Goal: Task Accomplishment & Management: Manage account settings

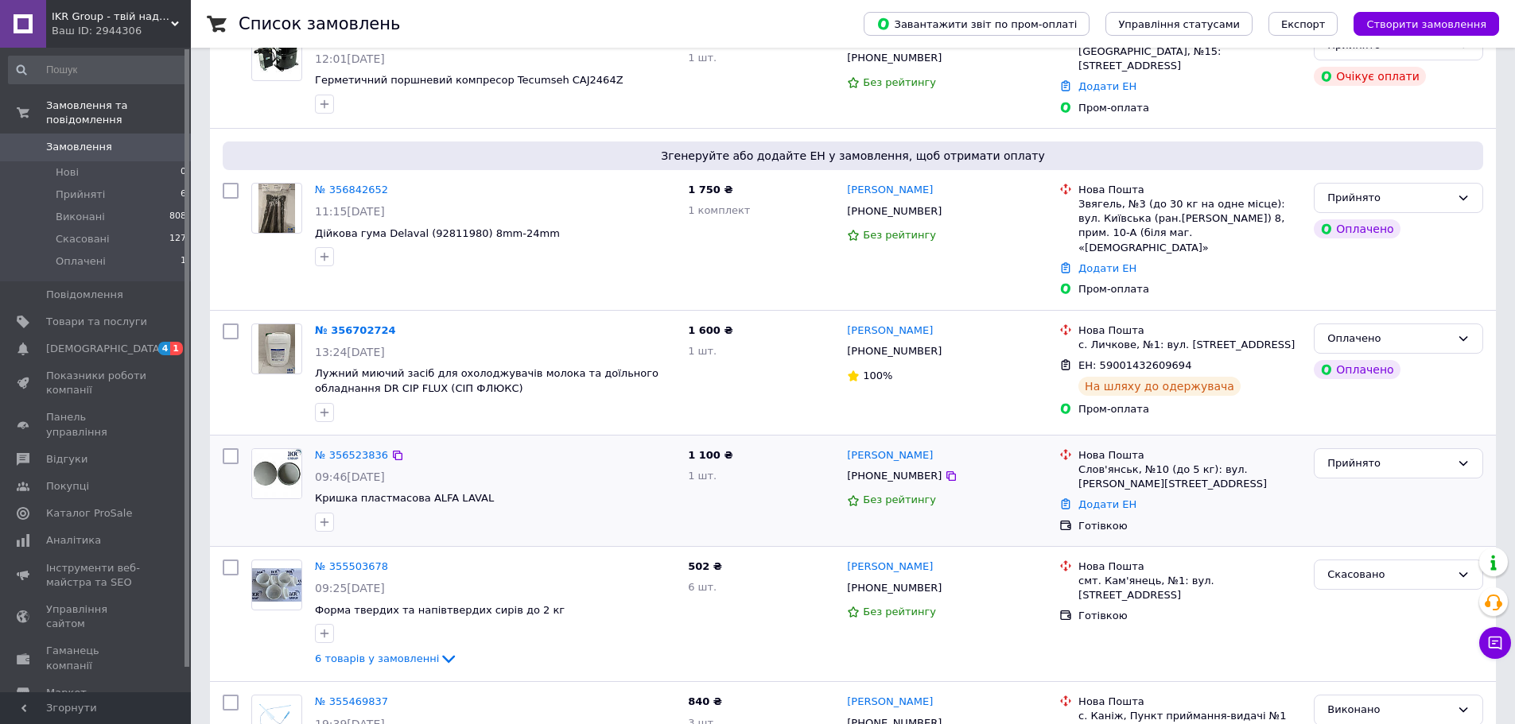
scroll to position [159, 0]
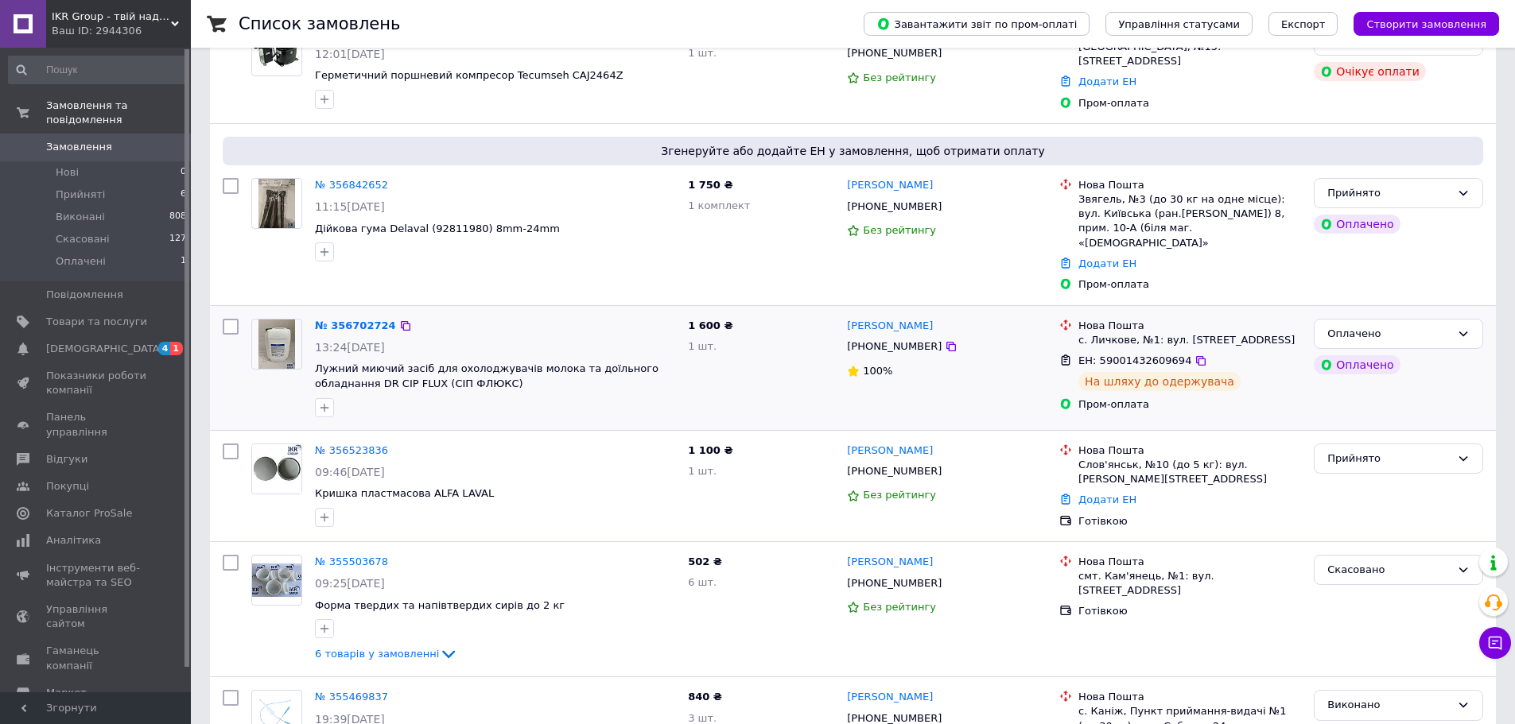
click at [994, 312] on div "Світлана Ткач +380984119954 100%" at bounding box center [946, 367] width 212 height 111
click at [1073, 490] on div at bounding box center [1065, 500] width 19 height 21
click at [1082, 494] on link "Додати ЕН" at bounding box center [1107, 500] width 58 height 12
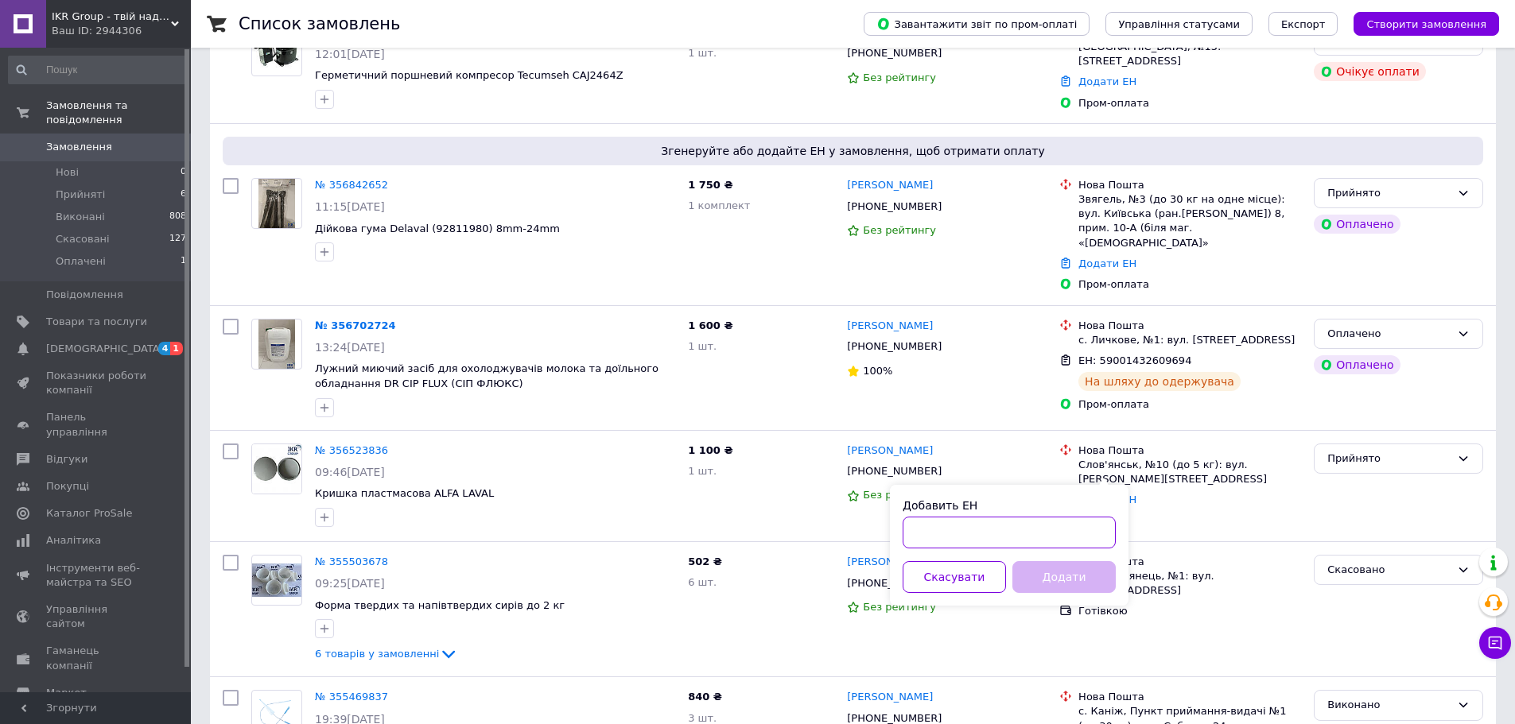
click at [988, 519] on input "Добавить ЕН" at bounding box center [1008, 533] width 213 height 32
type input "6"
type input "59001432972283"
click at [1094, 574] on button "Додати" at bounding box center [1063, 577] width 103 height 32
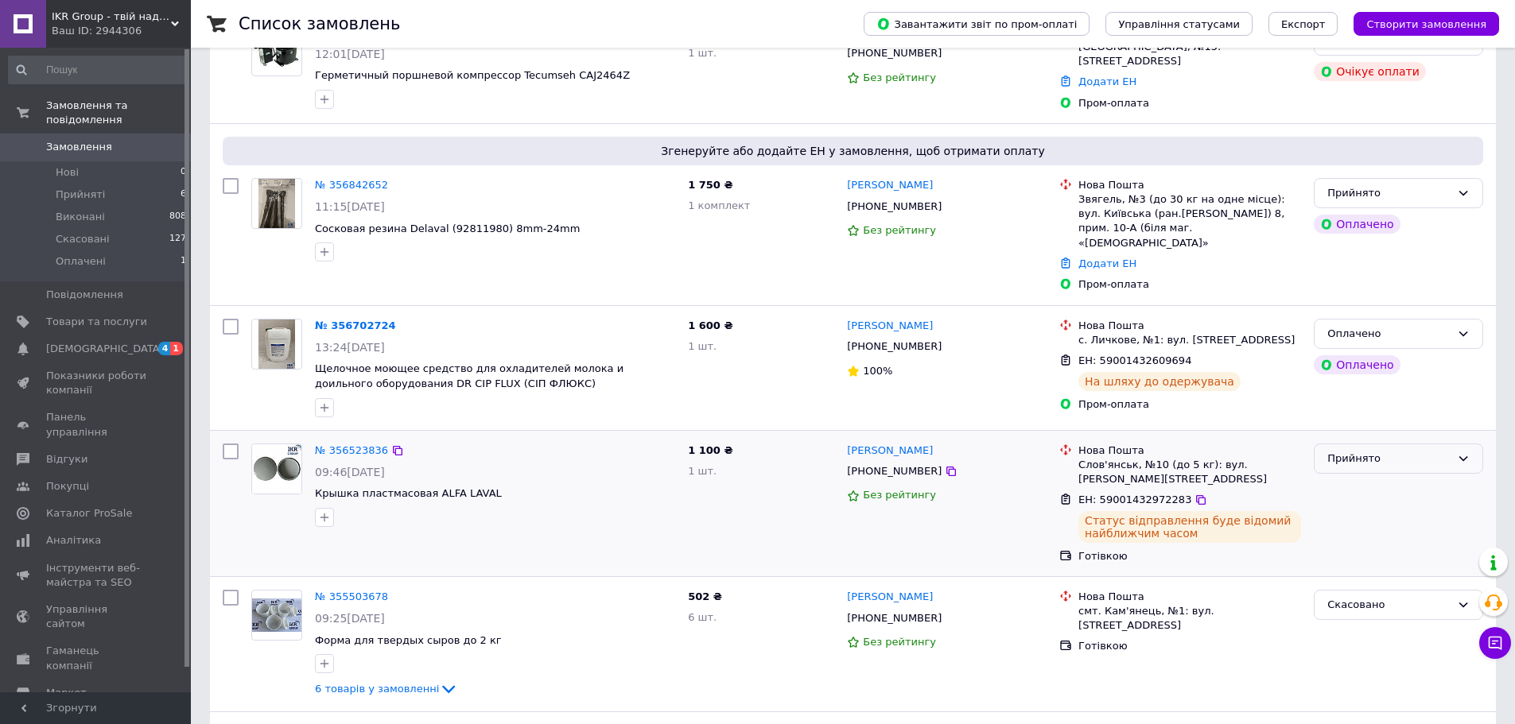
click at [1368, 451] on div "Прийнято" at bounding box center [1388, 459] width 123 height 17
click at [1348, 477] on li "Виконано" at bounding box center [1398, 491] width 168 height 29
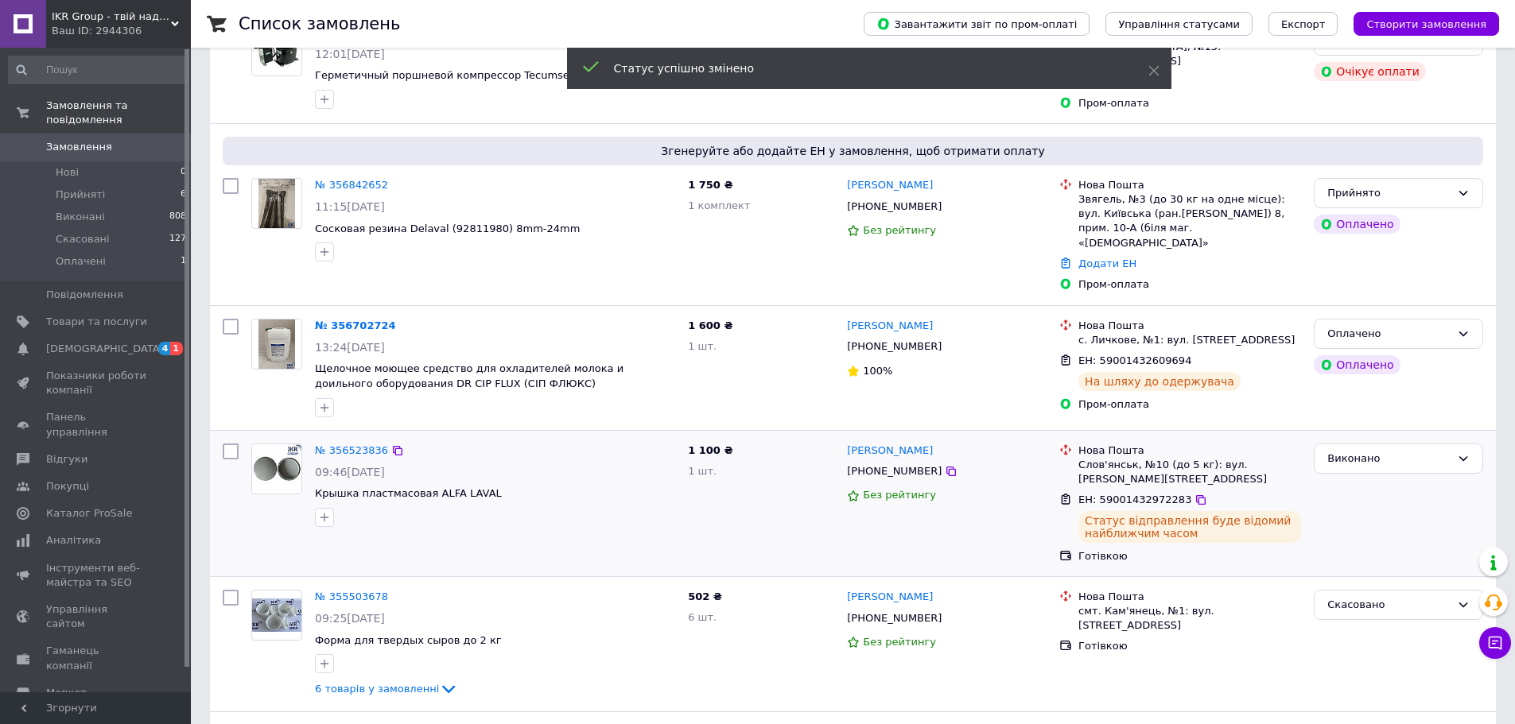
click at [1408, 326] on div "Оплачено" at bounding box center [1397, 334] width 169 height 31
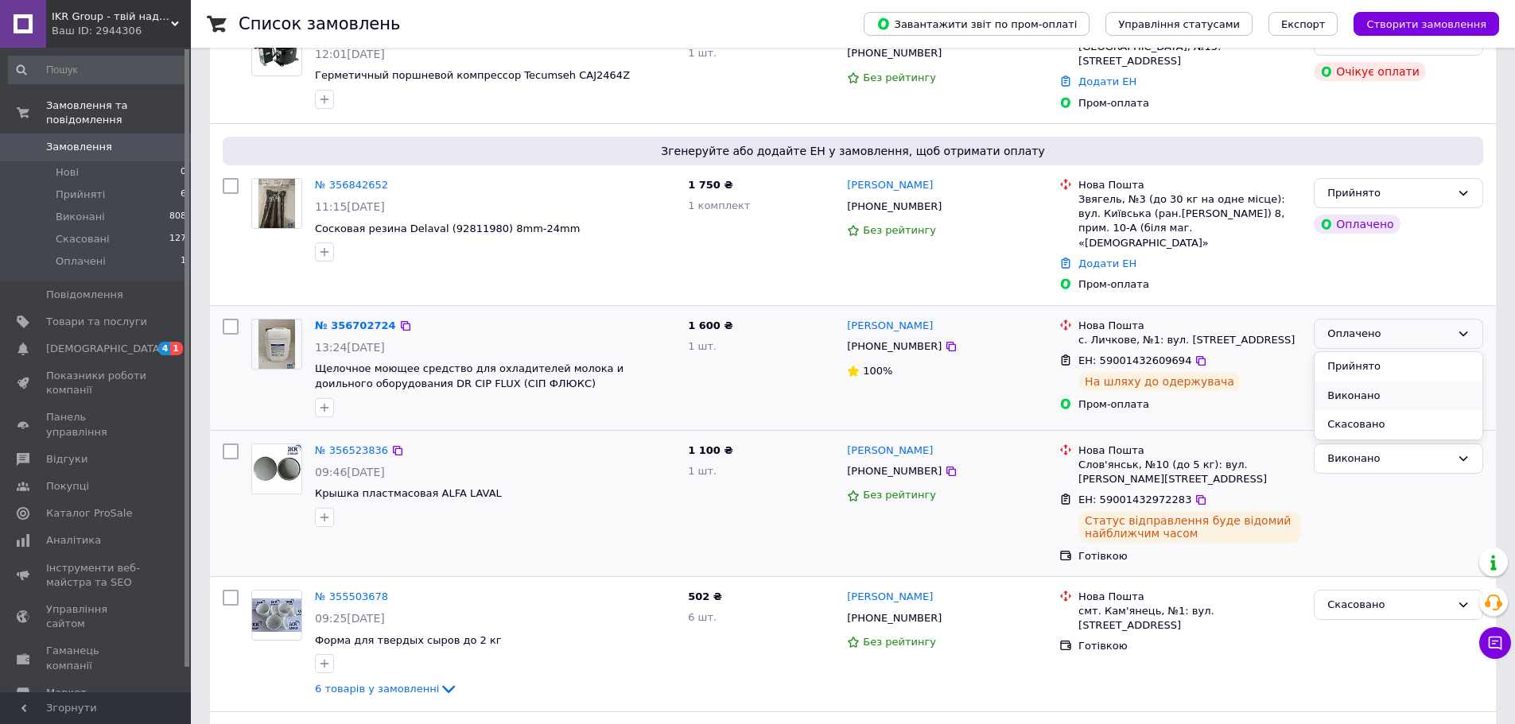
click at [1349, 382] on li "Виконано" at bounding box center [1398, 396] width 168 height 29
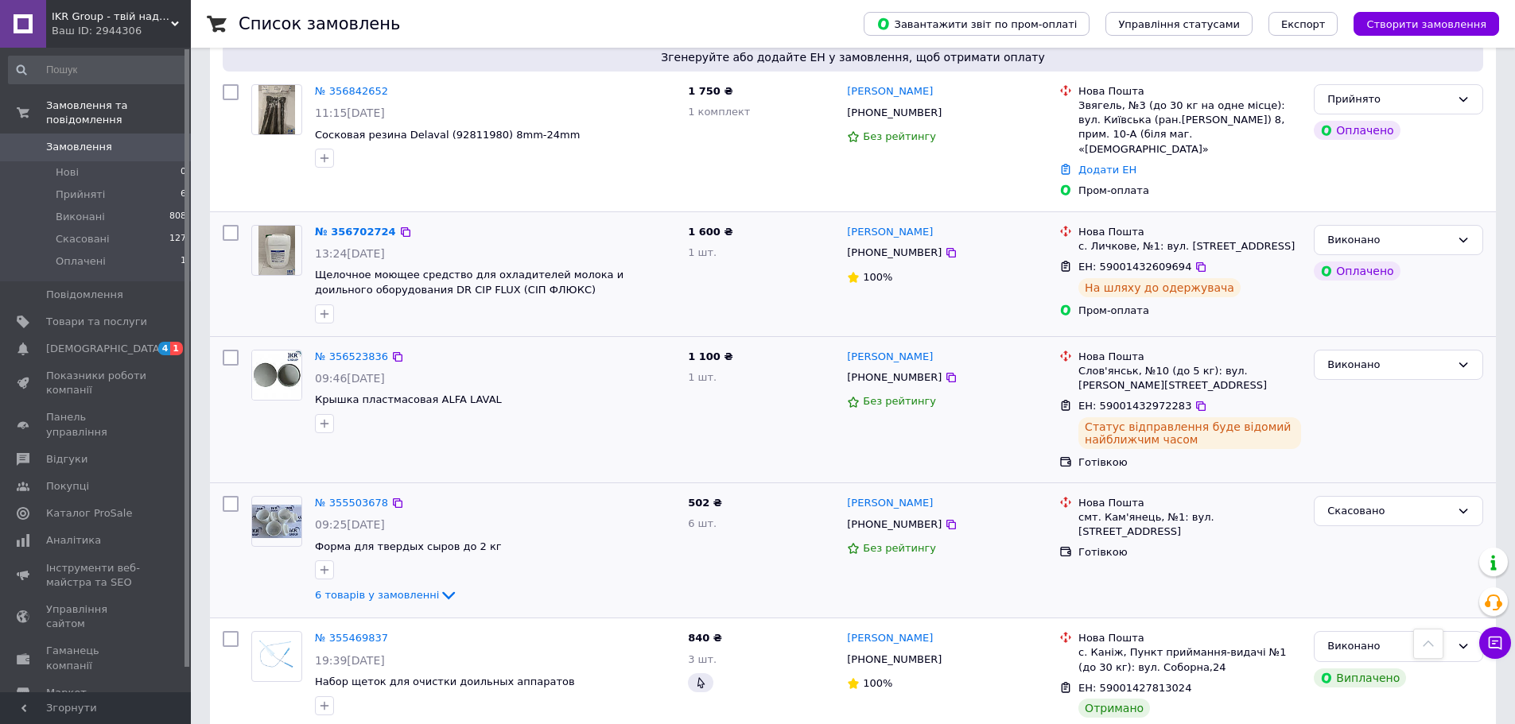
scroll to position [239, 0]
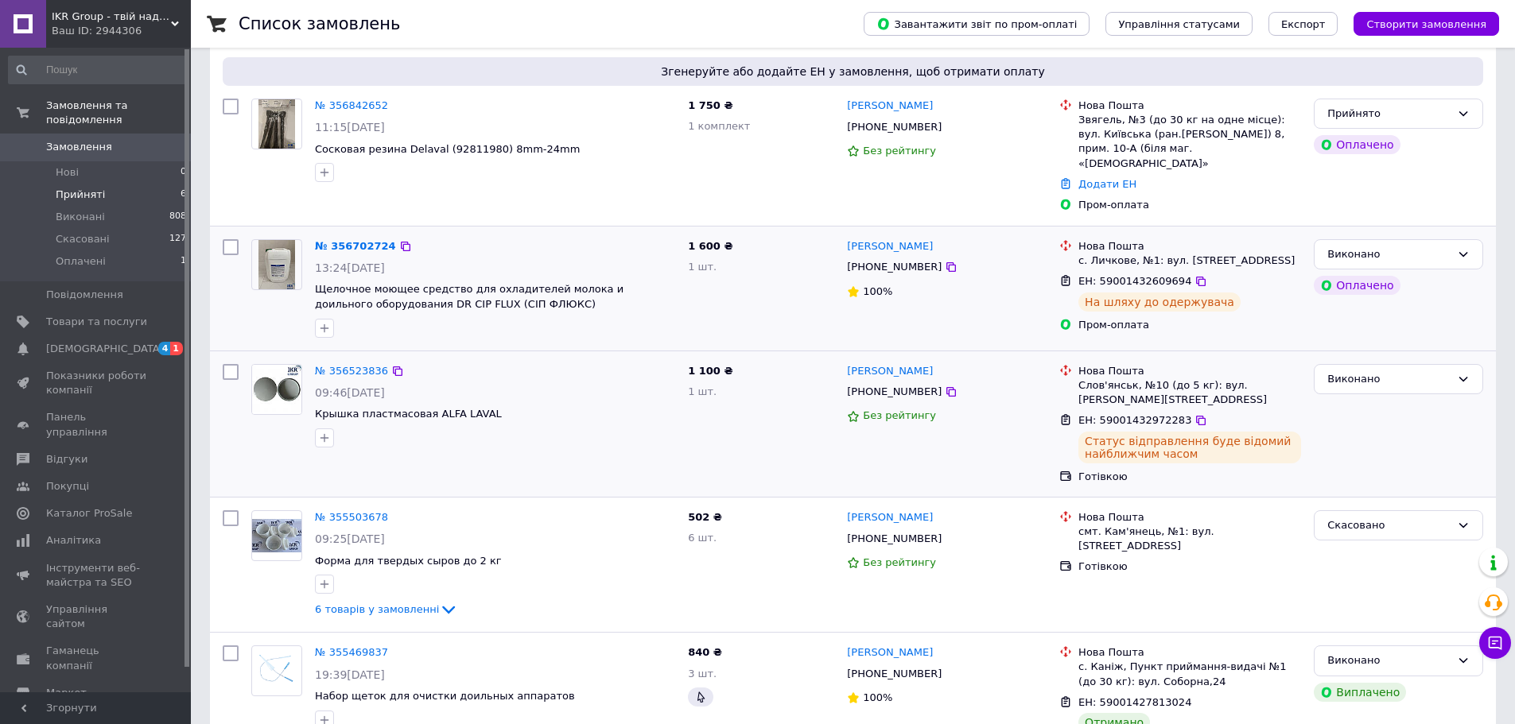
click at [87, 188] on span "Прийняті" at bounding box center [80, 195] width 49 height 14
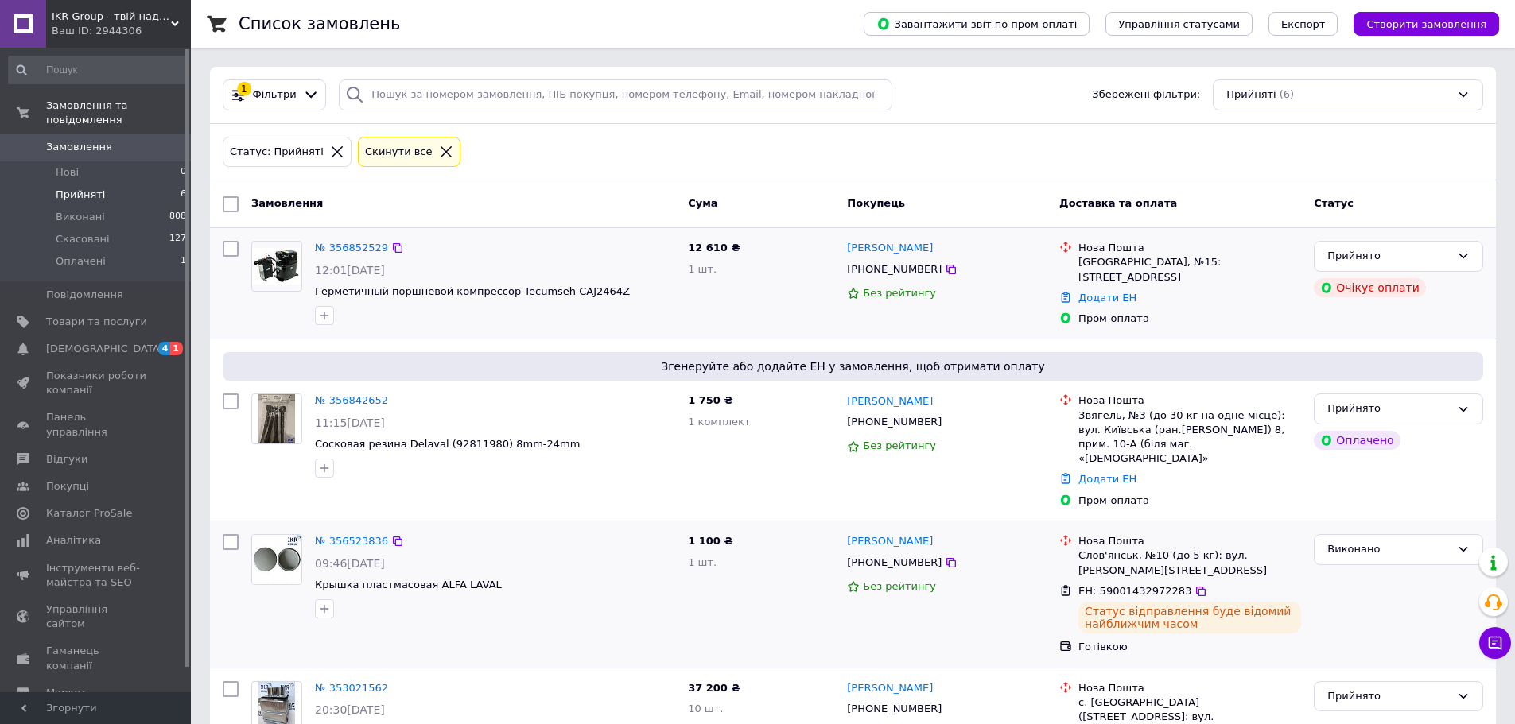
click at [714, 251] on span "12 610 ₴" at bounding box center [714, 248] width 52 height 12
click at [723, 273] on div "1 шт." at bounding box center [761, 269] width 146 height 15
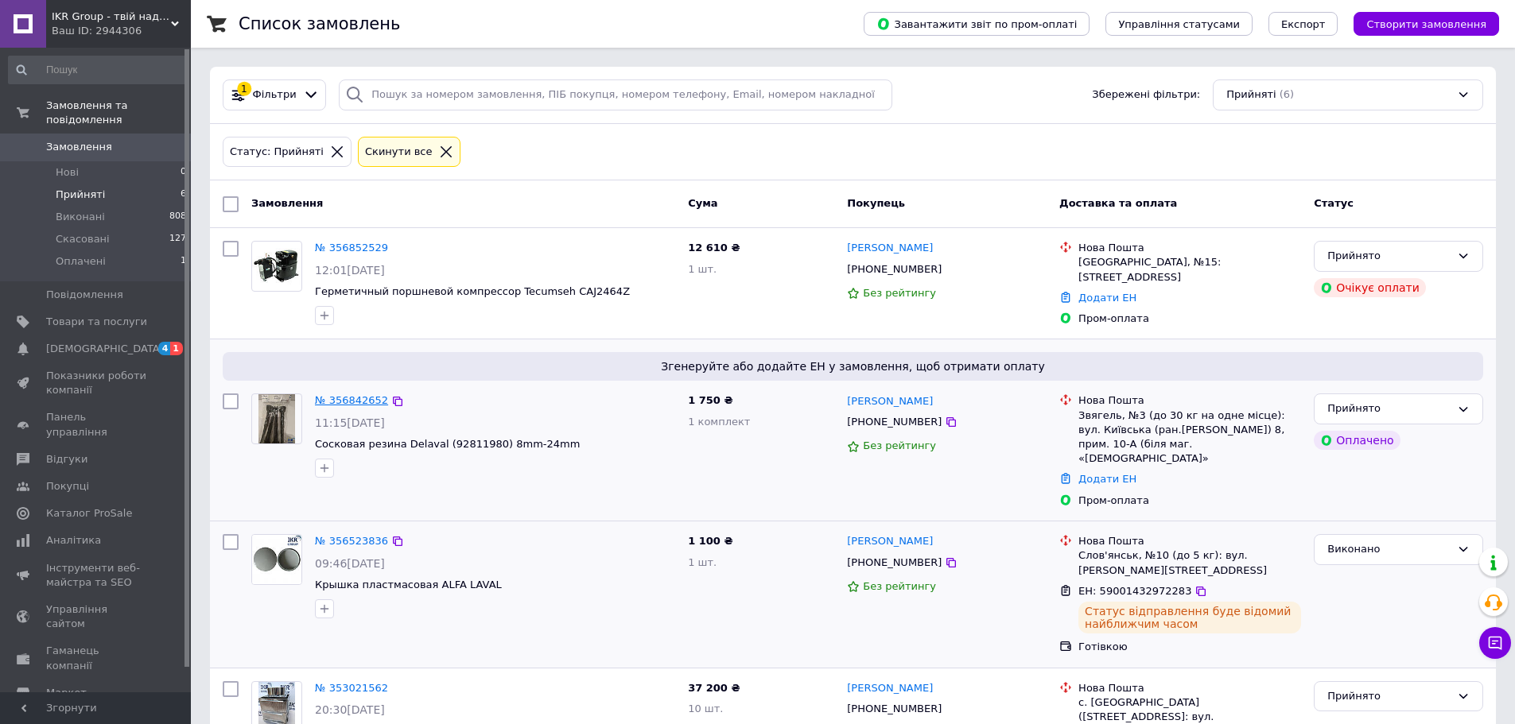
click at [337, 401] on link "№ 356842652" at bounding box center [351, 400] width 73 height 12
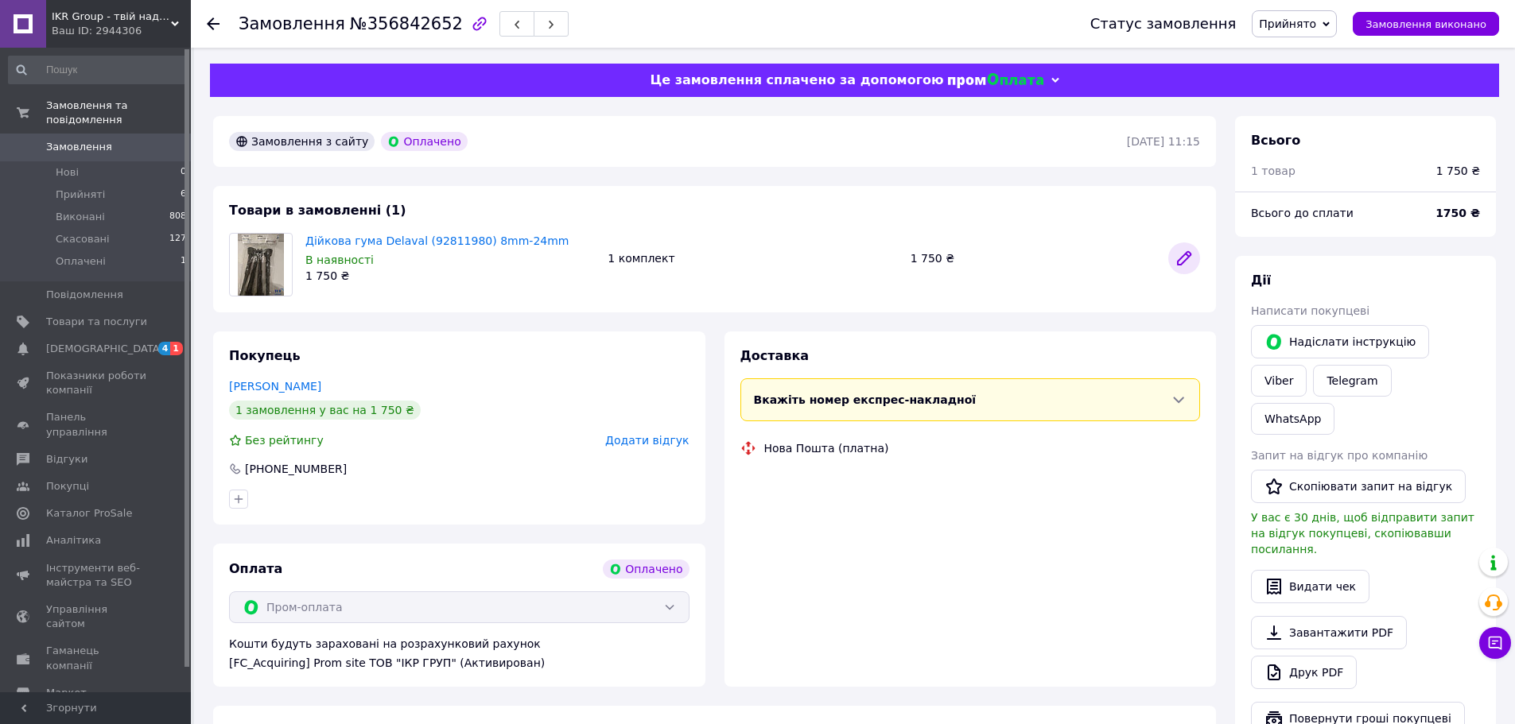
click at [1184, 254] on icon at bounding box center [1183, 258] width 19 height 19
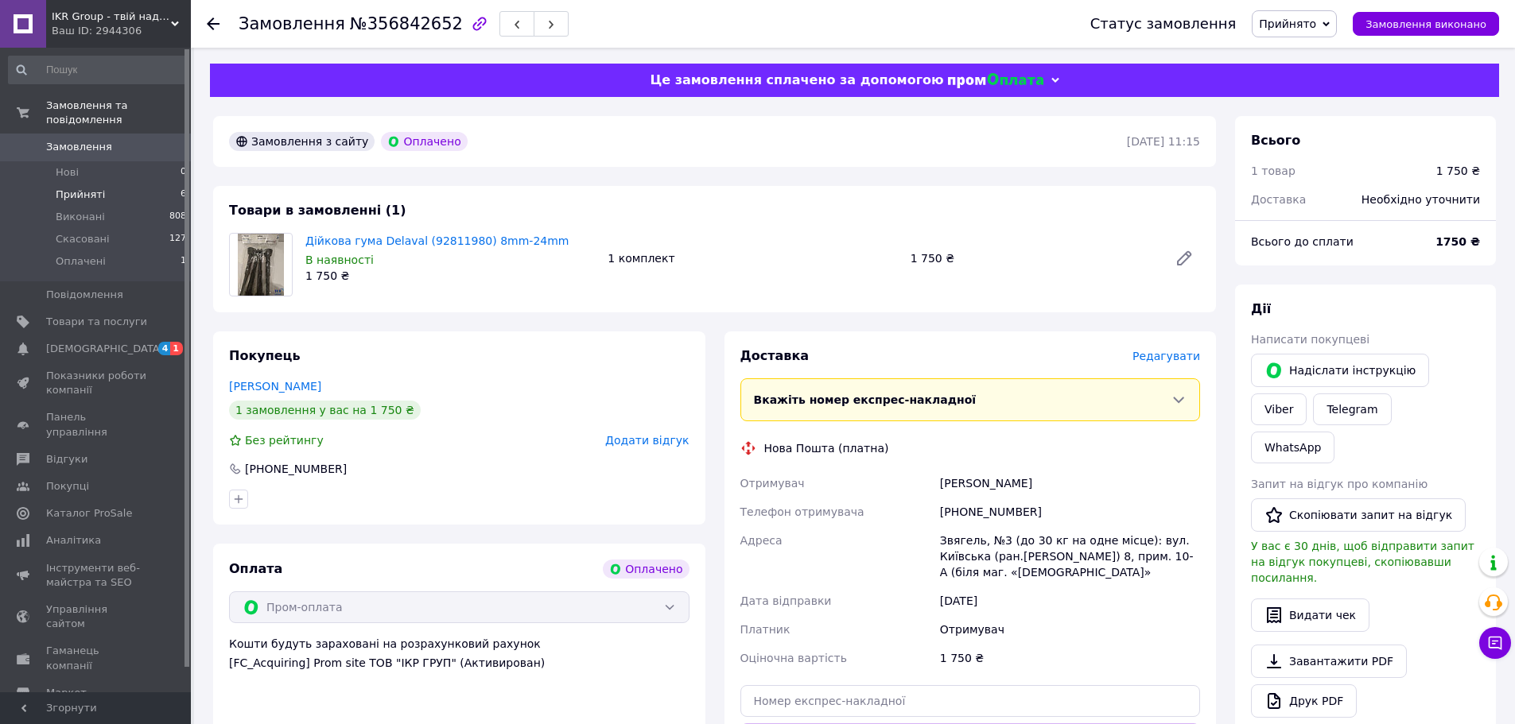
click at [101, 184] on li "Прийняті 6" at bounding box center [98, 195] width 196 height 22
